Goal: Transaction & Acquisition: Download file/media

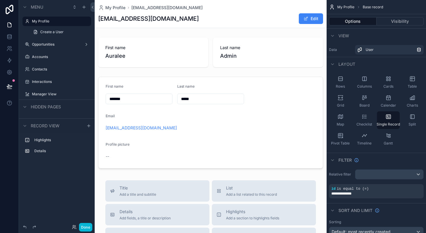
click at [79, 182] on div "Menu My Profile Create a User Opportunities Accounts Contacts Interactions Mana…" at bounding box center [57, 92] width 76 height 184
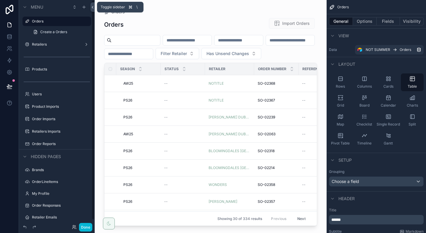
click at [92, 8] on icon at bounding box center [92, 7] width 4 height 4
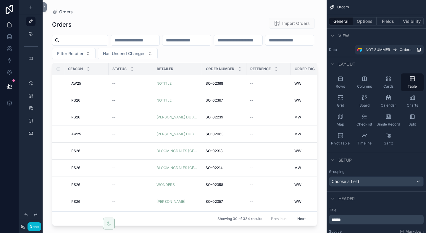
click at [134, 53] on div "scrollable content" at bounding box center [185, 113] width 284 height 226
click at [83, 53] on span "Filter Retailer" at bounding box center [70, 54] width 26 height 6
type input "*******"
click at [112, 80] on span "LIBERTY" at bounding box center [106, 78] width 17 height 6
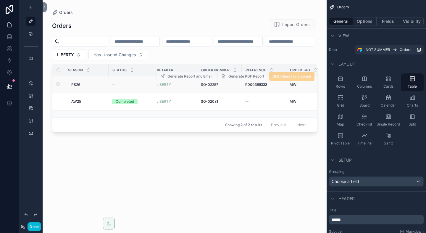
click at [117, 83] on div "--" at bounding box center [130, 84] width 37 height 5
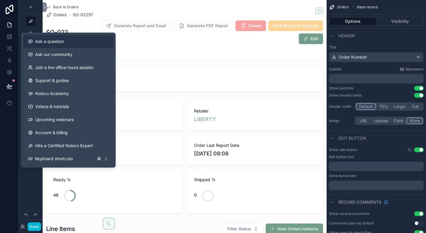
click at [65, 39] on div "Ask a question" at bounding box center [68, 41] width 80 height 6
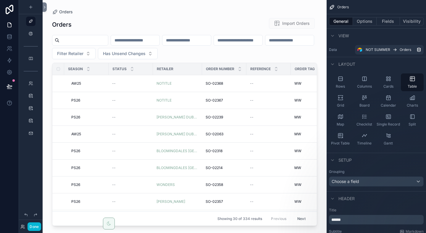
click at [129, 53] on div "scrollable content" at bounding box center [185, 113] width 284 height 226
click at [83, 53] on span "Filter Retailer" at bounding box center [70, 54] width 26 height 6
type input "*******"
click at [118, 77] on div "LIBERTY" at bounding box center [130, 77] width 71 height 9
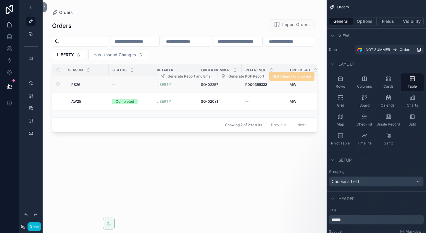
click at [117, 82] on td "--" at bounding box center [131, 84] width 44 height 17
click at [81, 83] on div "PS26 PS26" at bounding box center [88, 84] width 34 height 5
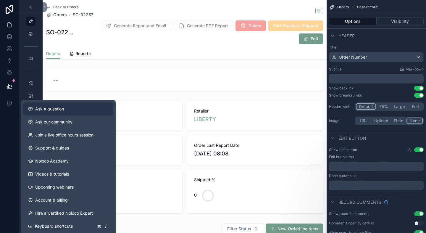
click at [42, 108] on span "Ask a question" at bounding box center [49, 109] width 29 height 6
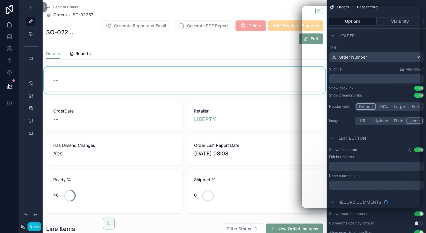
click at [266, 79] on div "scrollable content" at bounding box center [185, 80] width 284 height 27
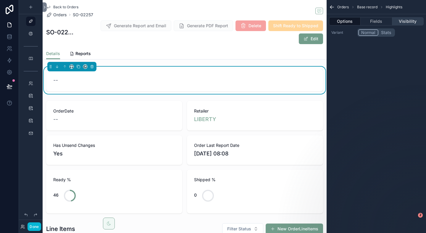
click at [397, 20] on button "Visibility" at bounding box center [407, 21] width 31 height 8
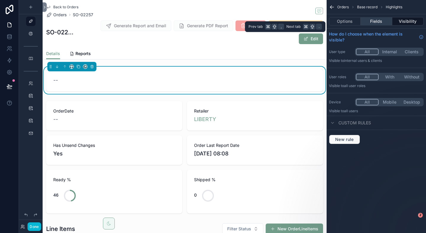
click at [374, 19] on button "Fields" at bounding box center [375, 21] width 31 height 8
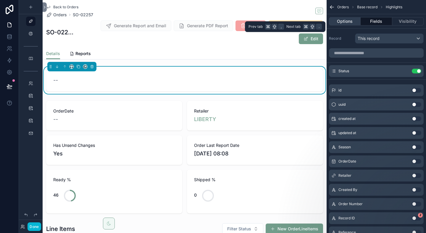
click at [343, 20] on button "Options" at bounding box center [345, 21] width 32 height 8
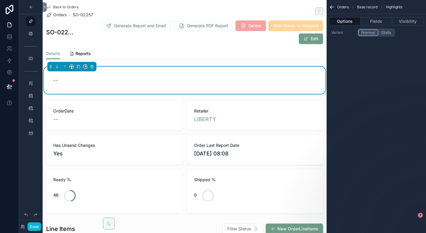
click at [364, 4] on div "Orders Base record Highlights" at bounding box center [375, 7] width 99 height 14
click at [330, 8] on icon "scrollable content" at bounding box center [332, 7] width 6 height 6
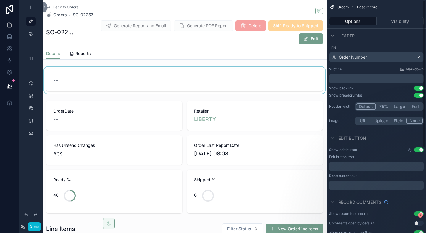
click at [332, 7] on icon "scrollable content" at bounding box center [332, 7] width 6 height 6
click at [70, 8] on span "Back to Orders" at bounding box center [65, 7] width 25 height 5
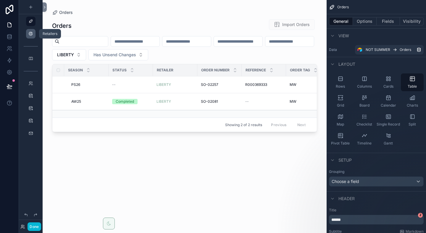
click at [32, 33] on icon "scrollable content" at bounding box center [30, 33] width 5 height 5
click at [32, 21] on icon "scrollable content" at bounding box center [30, 21] width 5 height 5
click at [31, 37] on div "scrollable content" at bounding box center [30, 33] width 7 height 9
click at [42, 8] on div "scrollable content" at bounding box center [31, 7] width 24 height 14
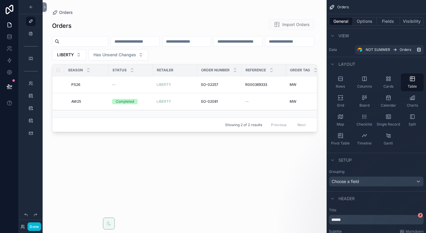
click at [48, 4] on div "Orders Orders Import Orders LIBERTY Has Unsend Changes Season Status Retailer O…" at bounding box center [185, 113] width 284 height 226
click at [44, 7] on icon at bounding box center [45, 7] width 4 height 4
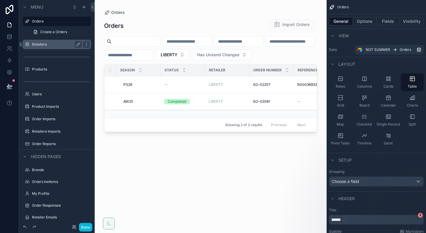
click at [50, 44] on label "Retailers" at bounding box center [55, 44] width 47 height 5
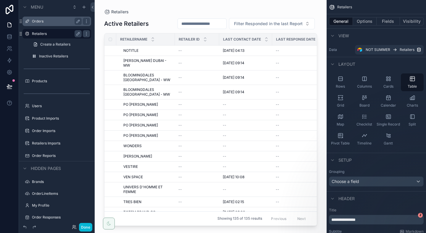
click at [50, 20] on label "Orders" at bounding box center [55, 21] width 47 height 5
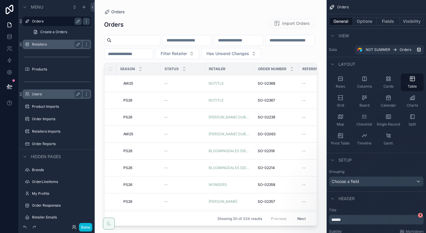
scroll to position [6, 0]
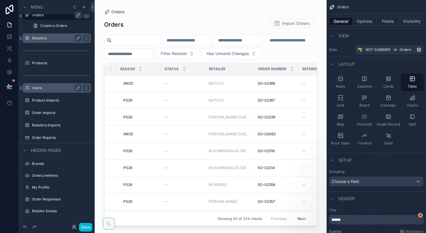
click at [33, 86] on label "Users" at bounding box center [55, 87] width 47 height 5
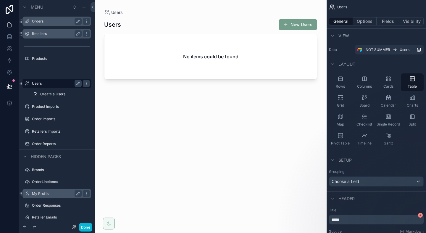
click at [41, 194] on label "My Profile" at bounding box center [55, 193] width 47 height 5
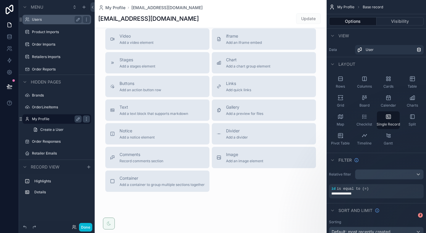
scroll to position [167, 0]
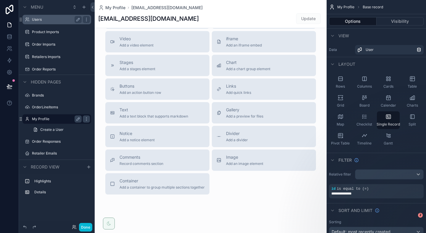
click at [153, 95] on div "scrollable content" at bounding box center [211, 37] width 232 height 408
click at [153, 86] on span "Buttons" at bounding box center [140, 86] width 42 height 6
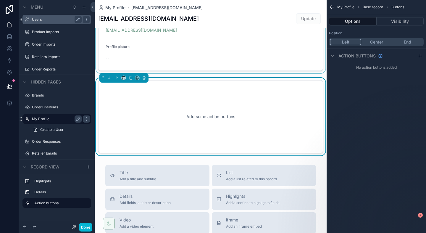
scroll to position [2, 0]
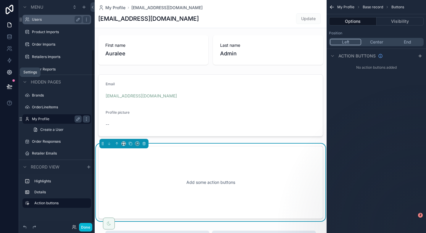
click at [11, 72] on icon at bounding box center [9, 72] width 4 height 4
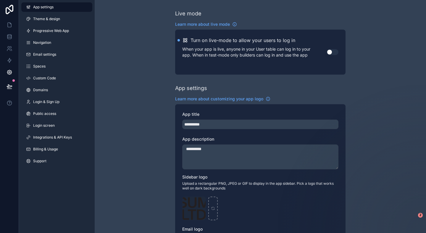
click at [334, 52] on button "Use setting" at bounding box center [332, 52] width 12 height 6
click at [11, 25] on icon at bounding box center [10, 25] width 6 height 6
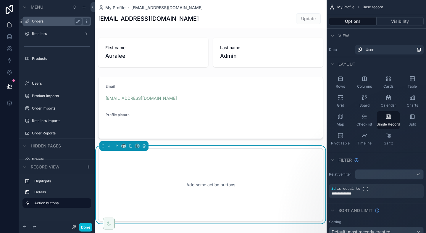
click at [49, 22] on label "Orders" at bounding box center [55, 21] width 47 height 5
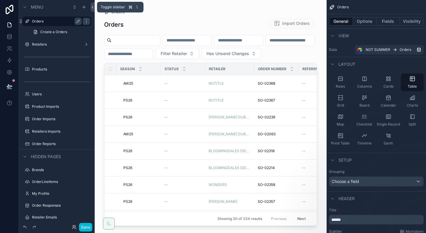
click at [91, 6] on icon at bounding box center [92, 7] width 4 height 4
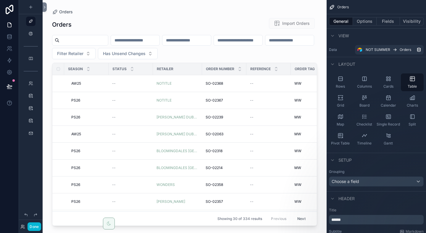
click at [135, 53] on div "scrollable content" at bounding box center [185, 113] width 284 height 226
click at [83, 54] on span "Filter Retailer" at bounding box center [70, 54] width 26 height 6
type input "*******"
click at [127, 79] on div "LIBERTY" at bounding box center [130, 77] width 71 height 9
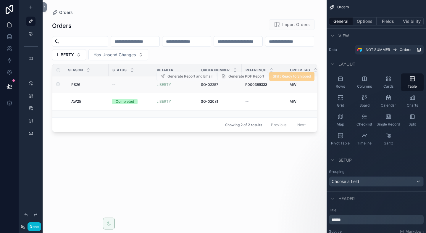
click at [77, 84] on span "PS26" at bounding box center [75, 84] width 9 height 5
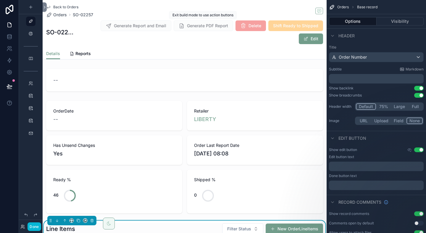
click at [197, 25] on span "Generate PDF Report" at bounding box center [203, 25] width 59 height 11
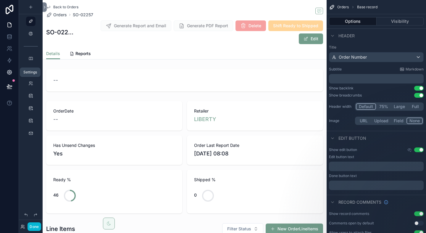
click at [8, 71] on icon at bounding box center [9, 72] width 4 height 4
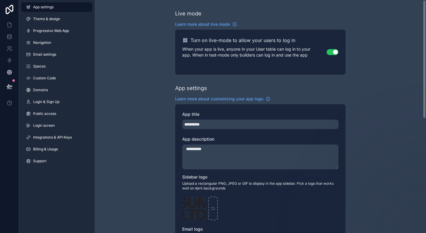
click at [329, 51] on button "Use setting" at bounding box center [332, 52] width 12 height 6
click at [112, 54] on div "**********" at bounding box center [260, 229] width 331 height 458
click at [12, 41] on link at bounding box center [9, 37] width 19 height 12
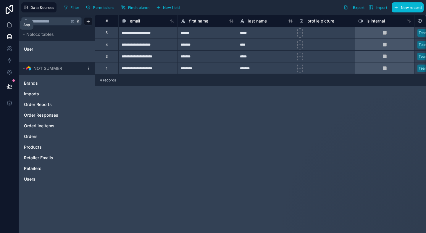
click at [9, 23] on icon at bounding box center [10, 25] width 6 height 6
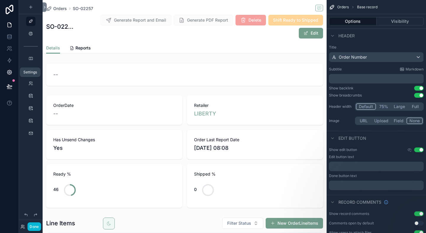
click at [7, 74] on icon at bounding box center [10, 72] width 6 height 6
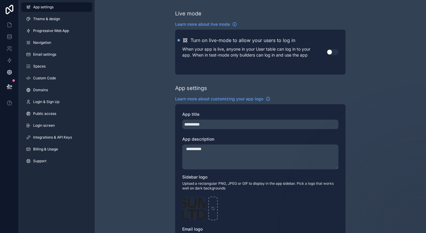
click at [333, 53] on button "Use setting" at bounding box center [332, 52] width 12 height 6
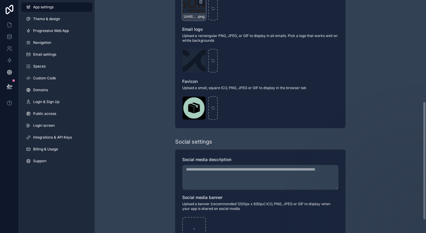
scroll to position [225, 0]
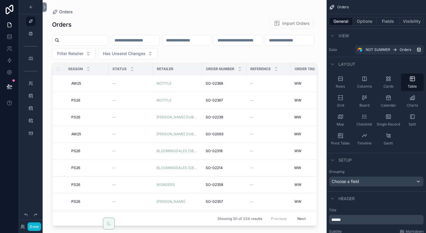
click at [151, 82] on div "scrollable content" at bounding box center [185, 113] width 284 height 226
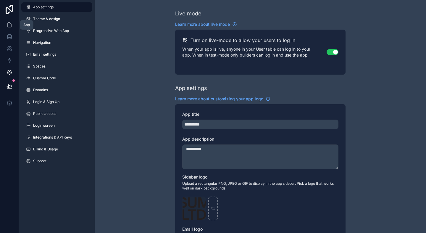
click at [10, 23] on icon at bounding box center [10, 23] width 1 height 1
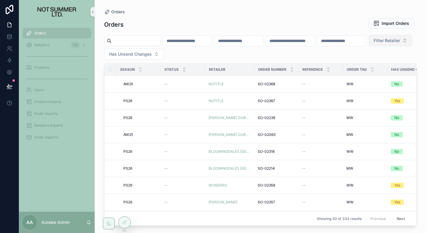
click at [373, 43] on span "Filter Retailer" at bounding box center [386, 41] width 26 height 6
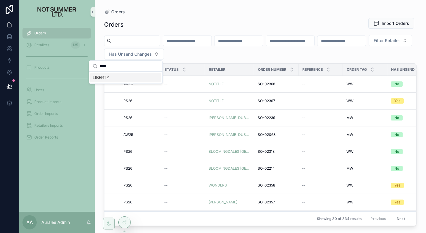
type input "****"
click at [120, 76] on div "LIBERTY" at bounding box center [125, 77] width 71 height 9
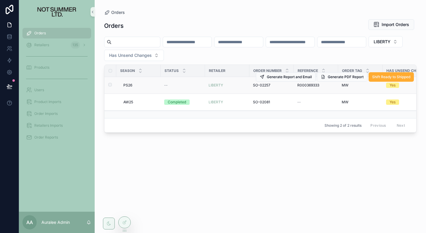
click at [125, 84] on span "PS26" at bounding box center [127, 85] width 9 height 5
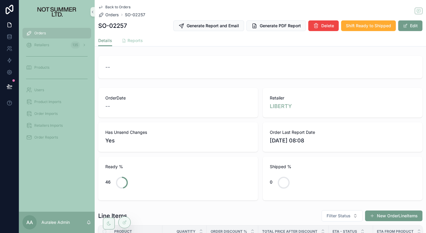
click at [130, 39] on span "Reports" at bounding box center [134, 41] width 15 height 6
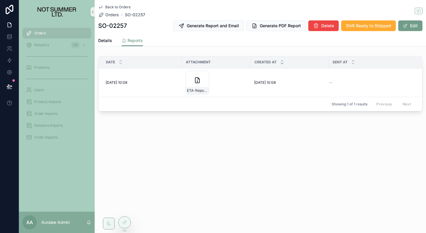
click at [113, 38] on div "Details Reports" at bounding box center [260, 40] width 324 height 11
click at [266, 23] on span "Generate PDF Report" at bounding box center [280, 26] width 41 height 6
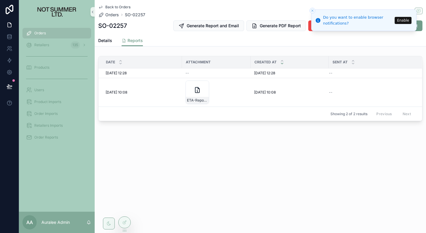
click at [112, 43] on div "Details Reports" at bounding box center [260, 40] width 324 height 11
click at [109, 42] on span "Details" at bounding box center [105, 41] width 14 height 6
click at [129, 39] on span "Reports" at bounding box center [134, 41] width 15 height 6
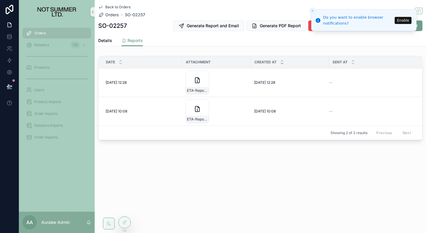
click at [313, 10] on line "Close toast" at bounding box center [312, 11] width 2 height 2
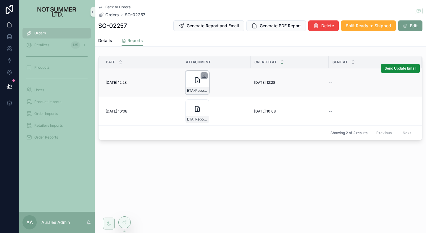
click at [203, 75] on icon "scrollable content" at bounding box center [204, 75] width 5 height 5
click at [160, 179] on div "Back to Orders Orders SO-02257 SO-02257 Generate Report and Email Generate PDF …" at bounding box center [260, 91] width 331 height 182
click at [112, 14] on span "Orders" at bounding box center [112, 15] width 14 height 6
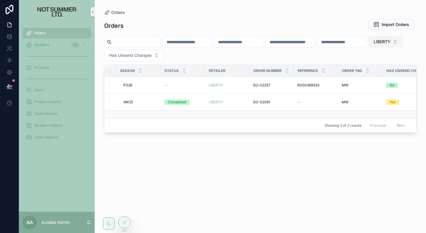
click at [373, 45] on span "LIBERTY" at bounding box center [381, 42] width 17 height 6
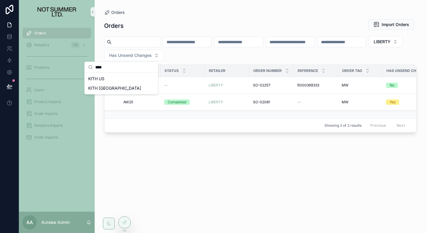
type input "****"
click at [119, 75] on div "KITH US" at bounding box center [121, 78] width 71 height 9
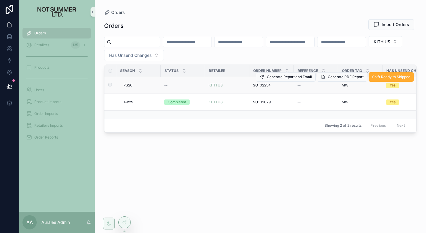
click at [130, 85] on span "PS26" at bounding box center [127, 85] width 9 height 5
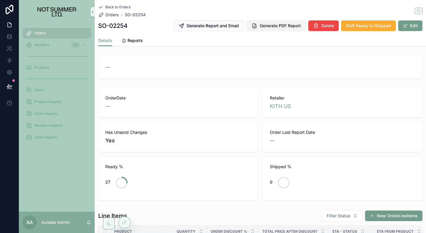
click at [282, 25] on span "Generate PDF Report" at bounding box center [280, 26] width 41 height 6
click at [138, 43] on span "Reports" at bounding box center [134, 41] width 15 height 6
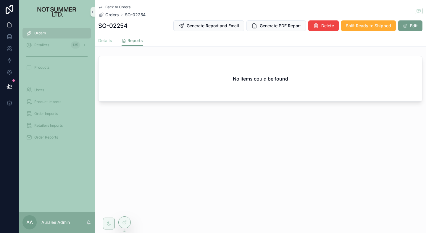
click at [110, 41] on span "Details" at bounding box center [105, 41] width 14 height 6
click at [133, 41] on span "Reports" at bounding box center [134, 41] width 15 height 6
click at [103, 42] on span "Details" at bounding box center [105, 41] width 14 height 6
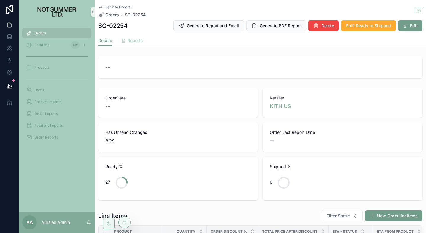
click at [132, 41] on span "Reports" at bounding box center [134, 41] width 15 height 6
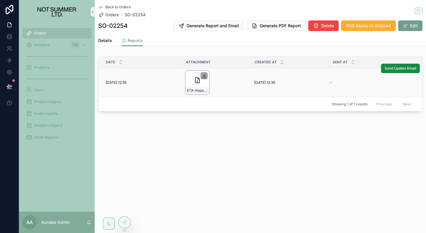
click at [203, 76] on icon "scrollable content" at bounding box center [204, 75] width 2 height 1
click at [110, 15] on span "Orders" at bounding box center [112, 15] width 14 height 6
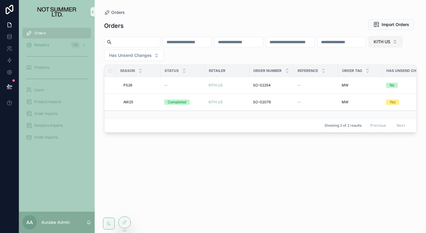
click at [368, 47] on button "KITH US" at bounding box center [385, 41] width 34 height 11
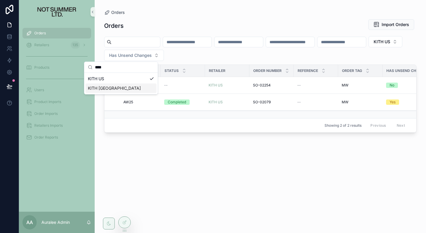
type input "****"
click at [120, 84] on div "KITH [GEOGRAPHIC_DATA]" at bounding box center [120, 87] width 71 height 9
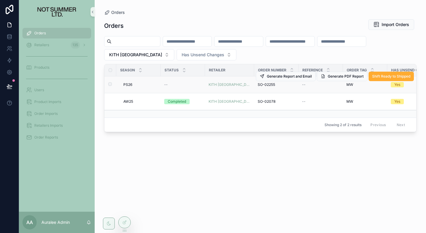
click at [127, 84] on span "PS26" at bounding box center [127, 84] width 9 height 5
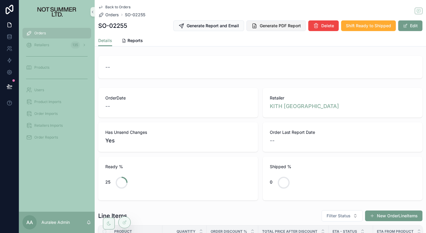
click at [254, 27] on icon "scrollable content" at bounding box center [254, 26] width 6 height 6
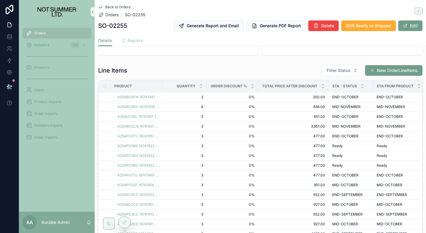
click at [140, 43] on span "Reports" at bounding box center [134, 41] width 15 height 6
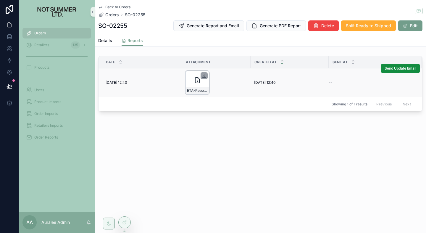
click at [203, 73] on icon "scrollable content" at bounding box center [204, 75] width 5 height 5
click at [109, 42] on span "Details" at bounding box center [105, 41] width 14 height 6
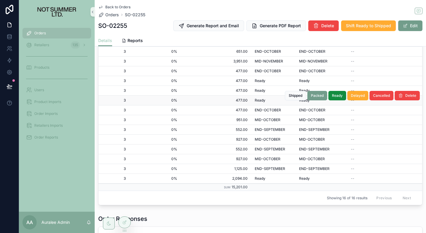
scroll to position [196, 0]
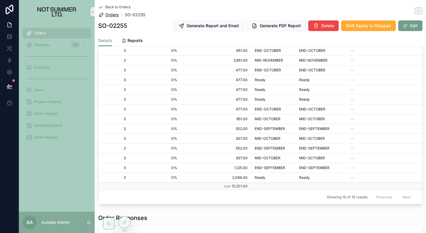
click at [114, 17] on span "Orders" at bounding box center [112, 15] width 14 height 6
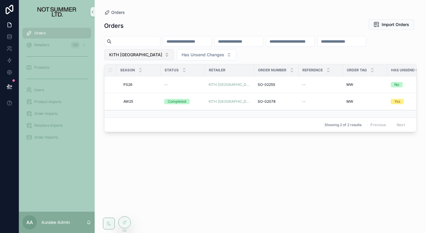
click at [134, 56] on button "KITH [GEOGRAPHIC_DATA]" at bounding box center [139, 54] width 70 height 11
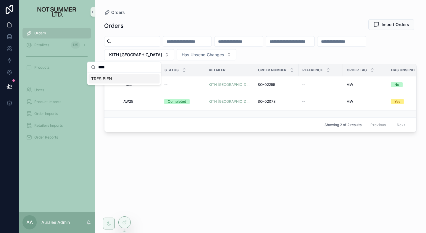
type input "****"
click at [118, 80] on div "TRES BIEN" at bounding box center [124, 78] width 71 height 9
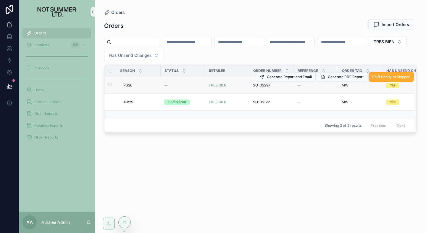
click at [130, 85] on span "PS26" at bounding box center [127, 85] width 9 height 5
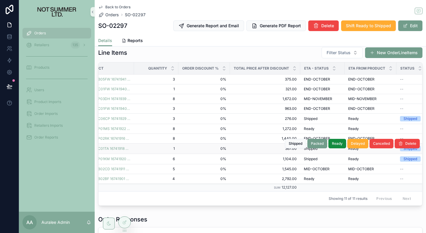
scroll to position [160, 0]
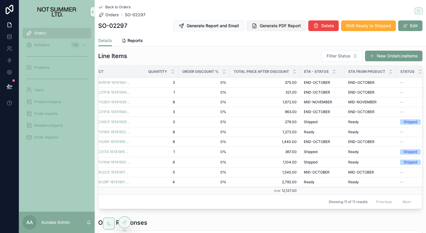
click at [276, 25] on span "Generate PDF Report" at bounding box center [280, 26] width 41 height 6
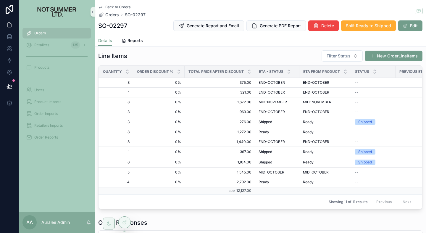
scroll to position [0, 74]
click at [137, 42] on span "Reports" at bounding box center [134, 41] width 15 height 6
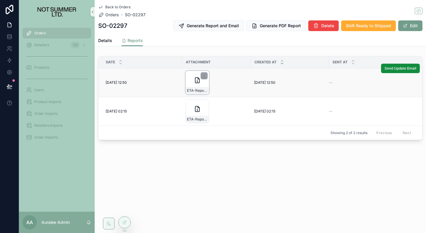
click at [208, 75] on div "ETA-Report-TRES-BIEN-SO-02297" at bounding box center [197, 83] width 24 height 24
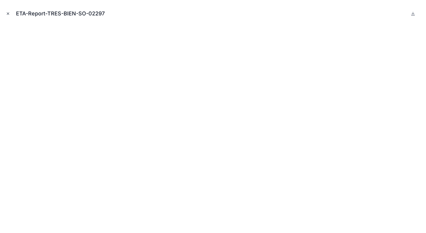
click at [5, 10] on button "Close modal" at bounding box center [8, 13] width 7 height 7
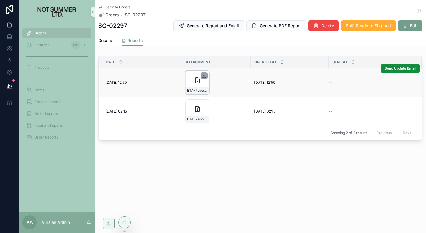
click at [203, 77] on icon "scrollable content" at bounding box center [204, 75] width 5 height 5
click at [178, 37] on div "Details Reports" at bounding box center [260, 40] width 324 height 11
